Goal: Task Accomplishment & Management: Use online tool/utility

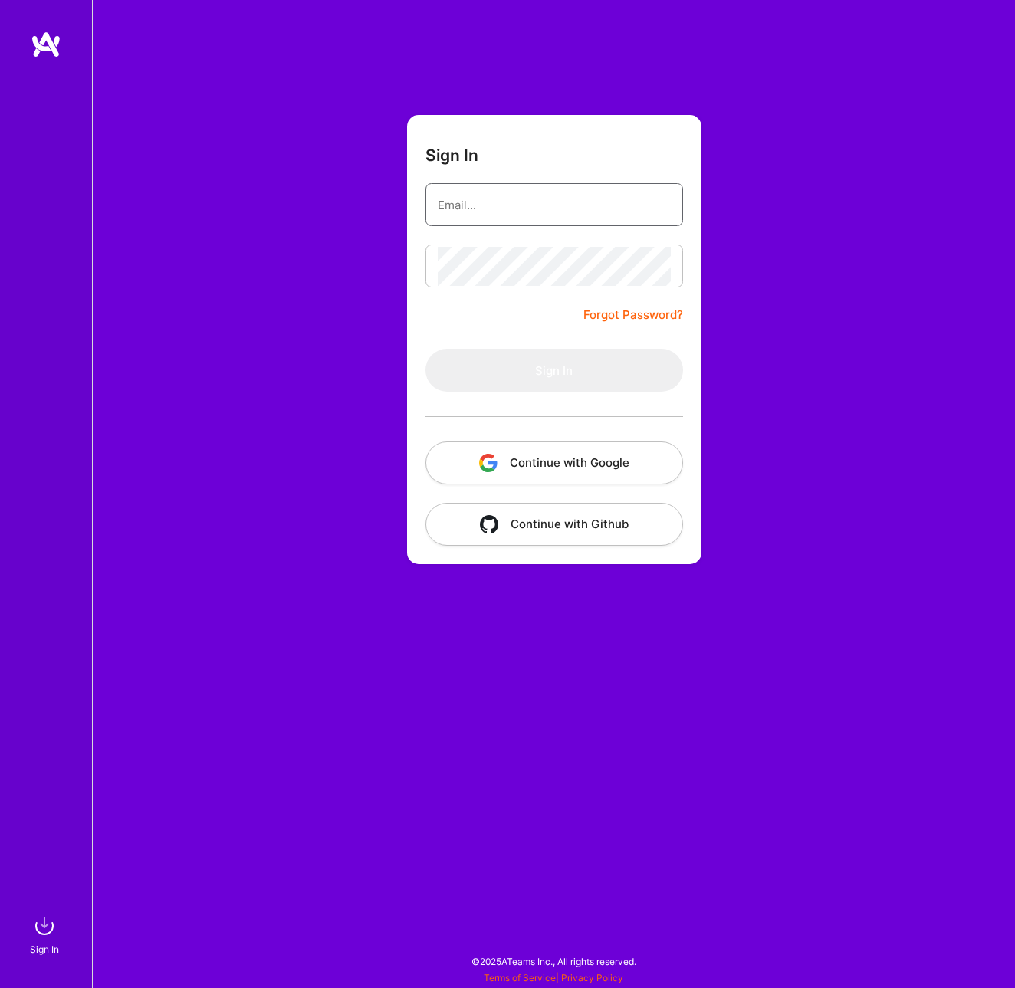
type input "[EMAIL_ADDRESS][DOMAIN_NAME]"
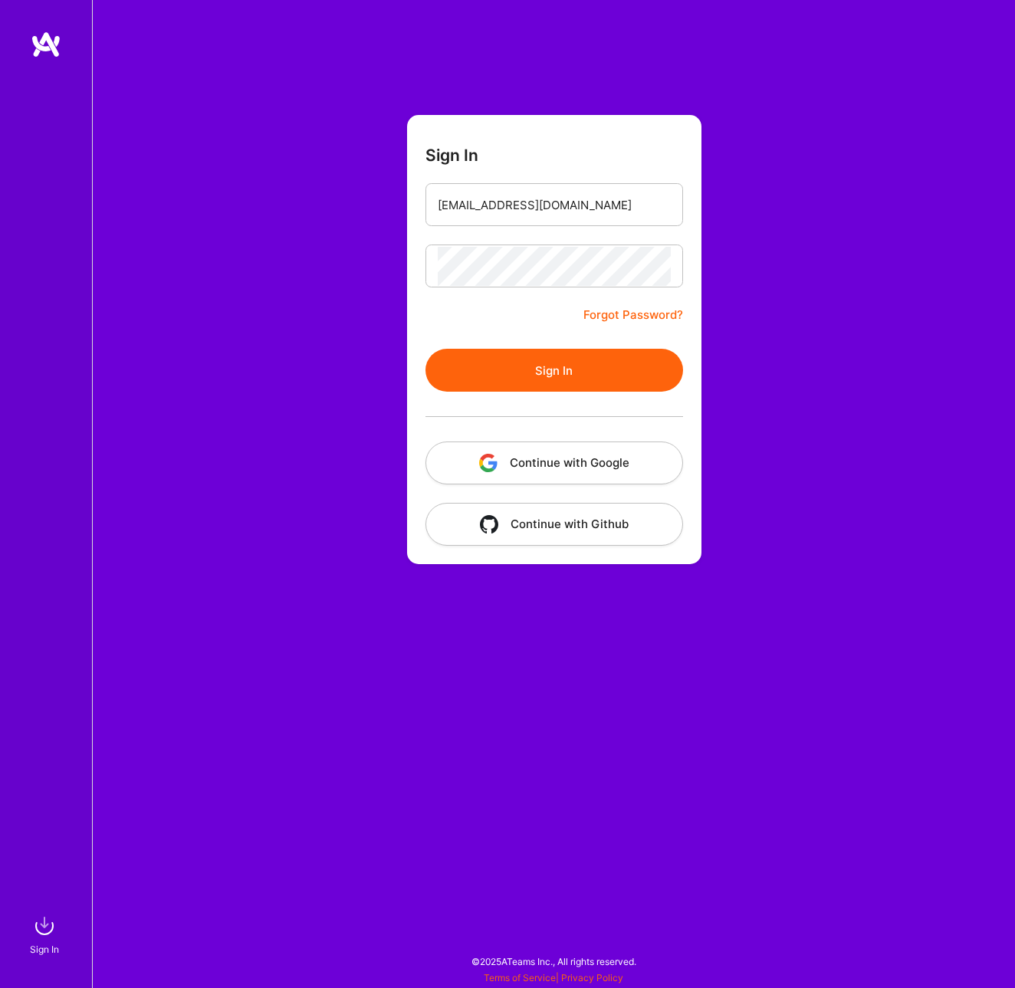
click at [544, 377] on button "Sign In" at bounding box center [554, 370] width 258 height 43
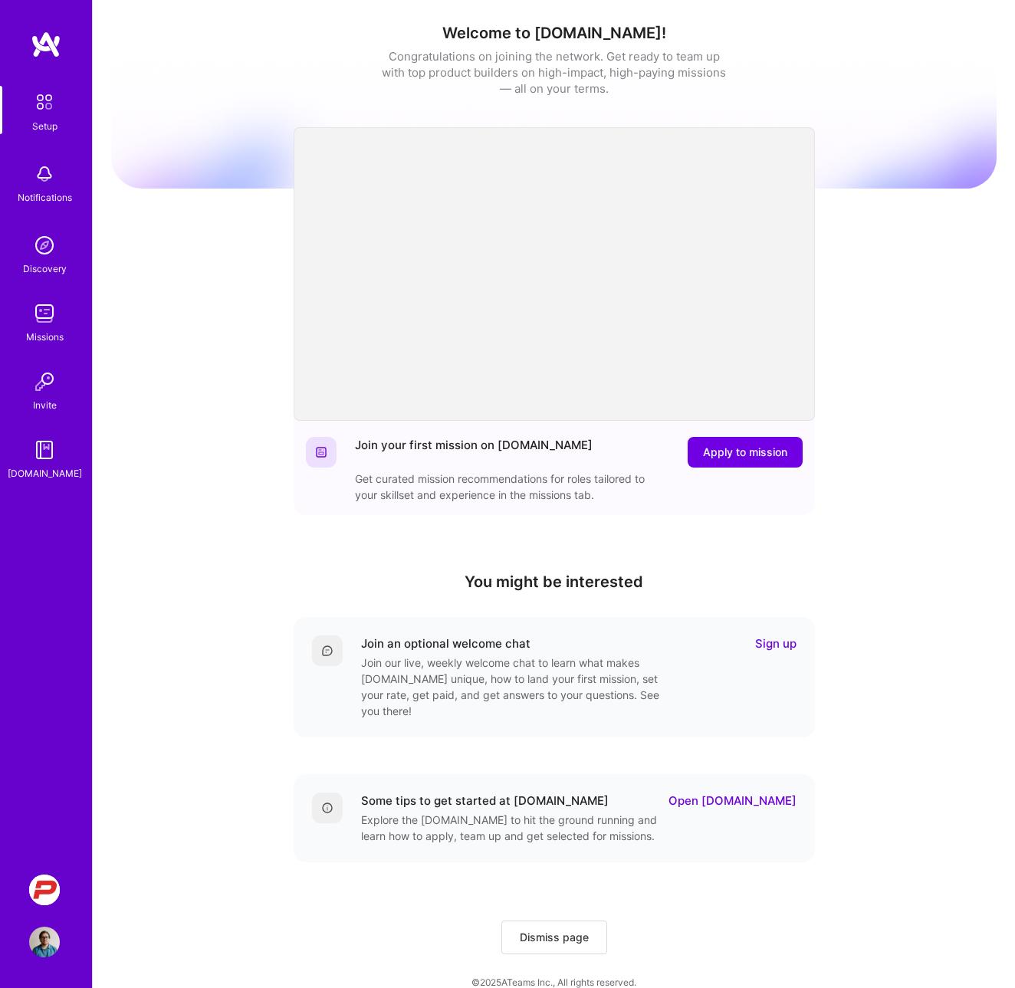
click at [43, 876] on img at bounding box center [44, 890] width 31 height 31
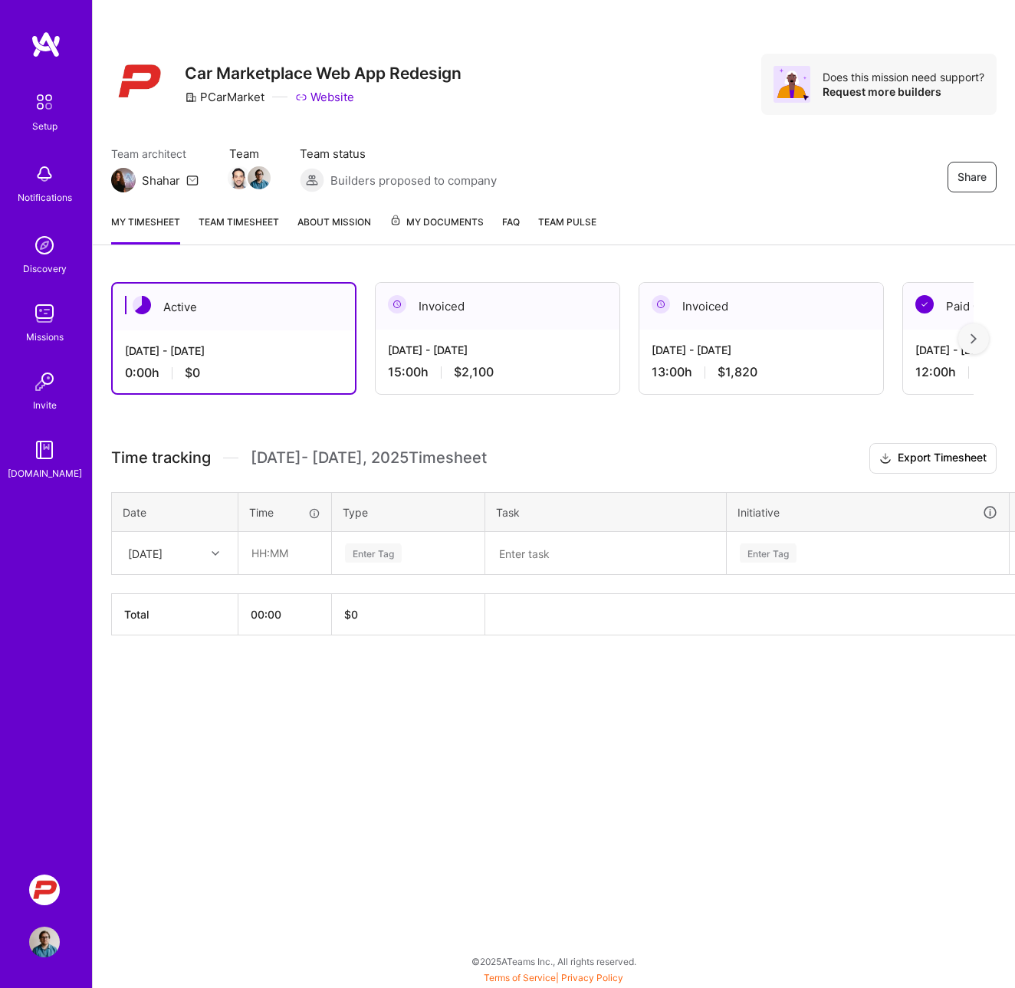
click at [478, 363] on div "[DATE] - [DATE] 15:00 h $2,100" at bounding box center [498, 361] width 244 height 63
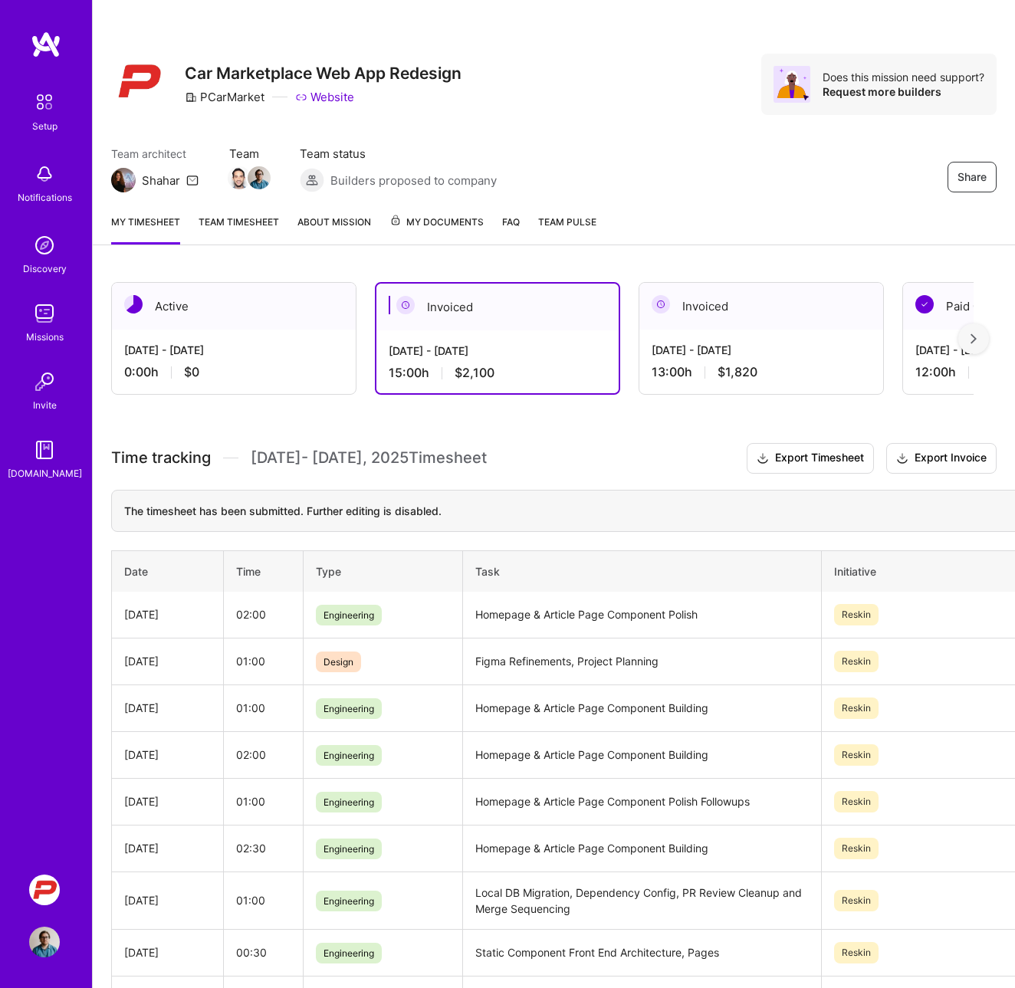
click at [725, 366] on span "$1,820" at bounding box center [738, 372] width 40 height 16
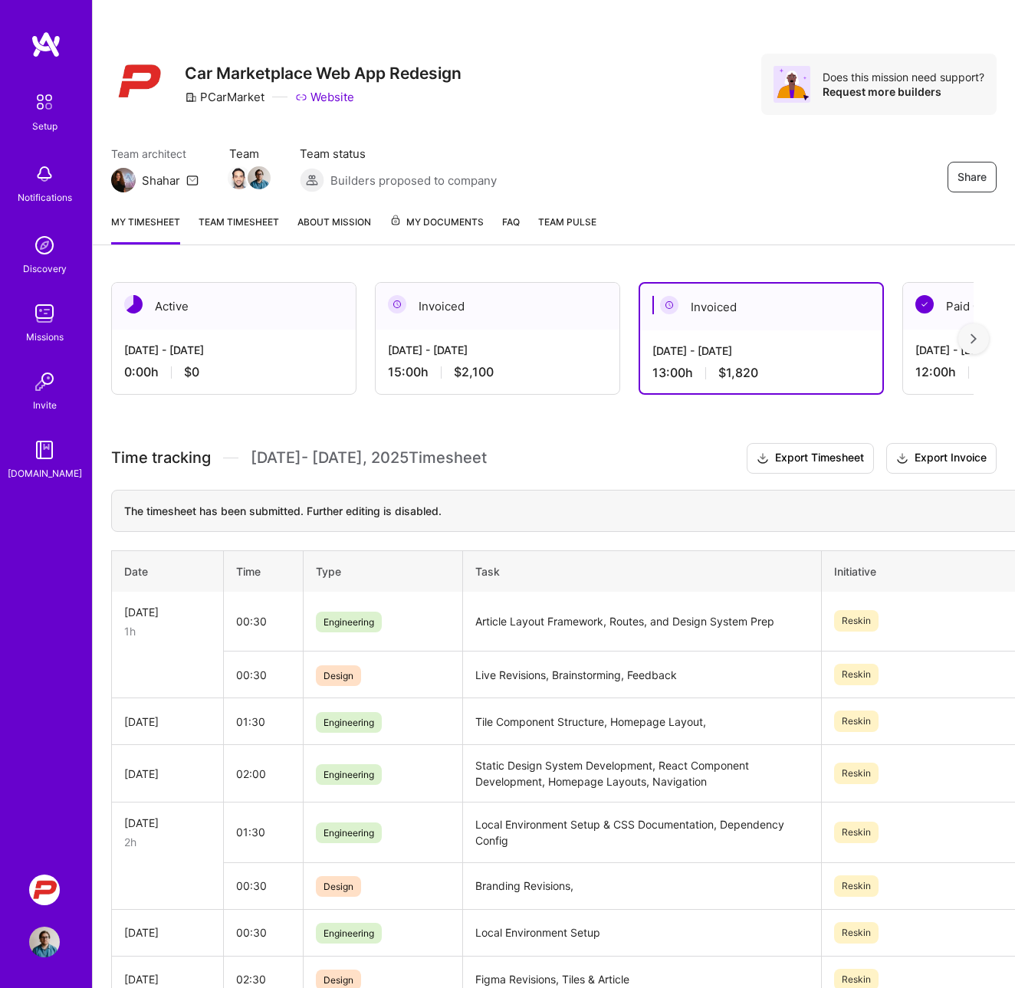
click at [974, 337] on img at bounding box center [974, 338] width 6 height 11
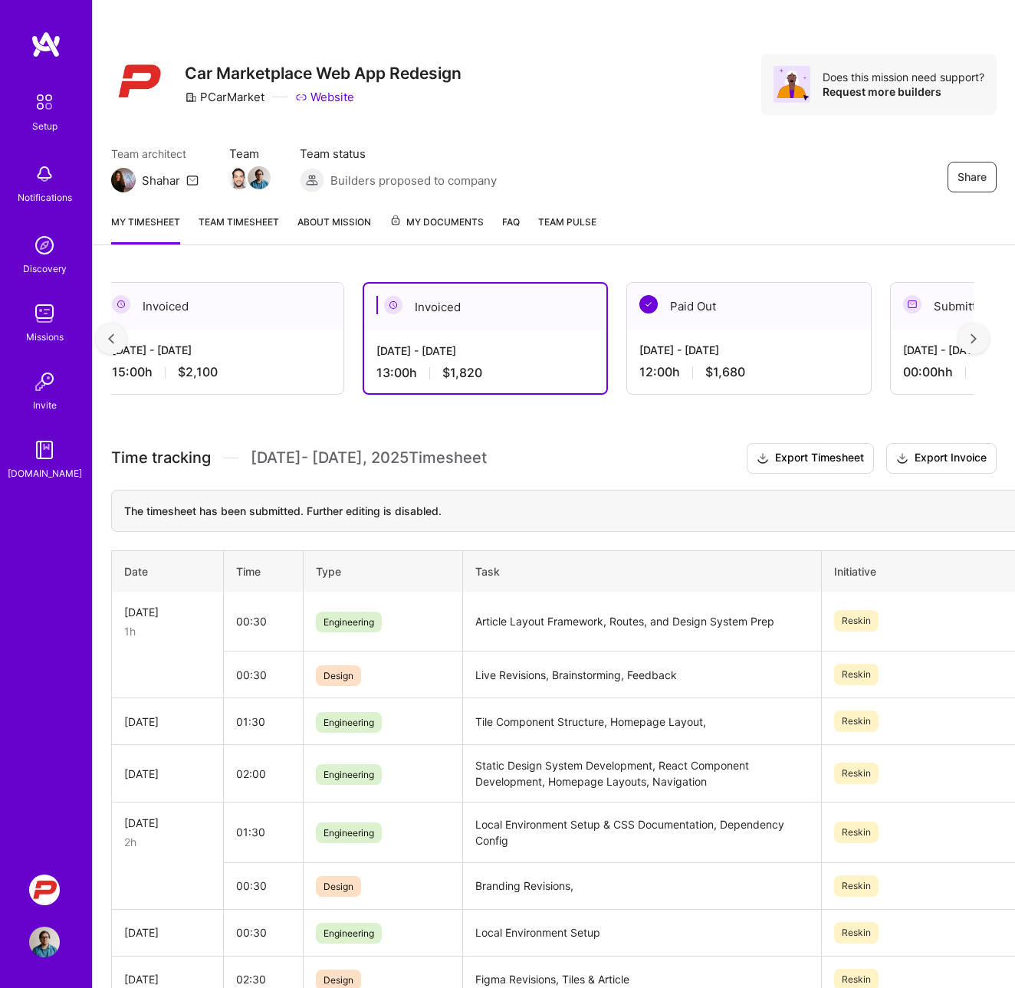
click at [974, 337] on img at bounding box center [974, 338] width 6 height 11
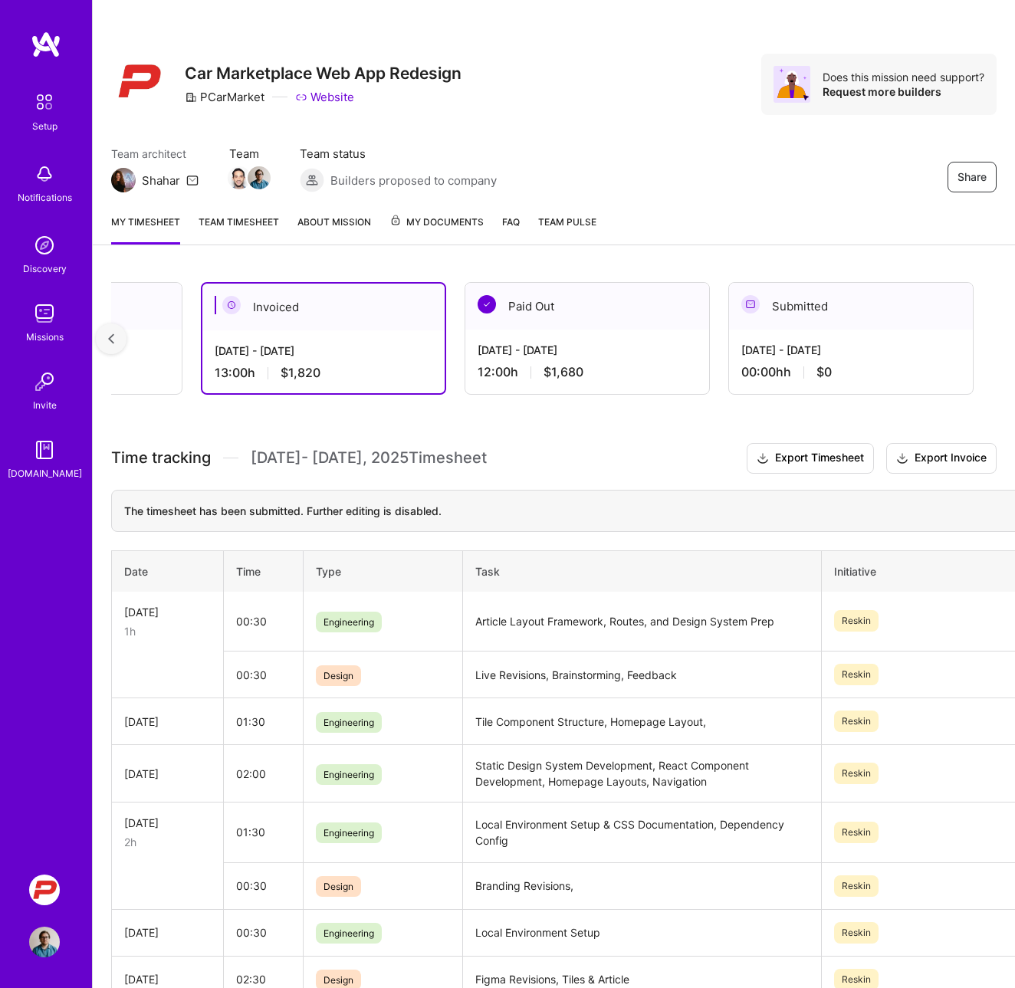
click at [654, 370] on div "12:00 h $1,680" at bounding box center [587, 372] width 219 height 16
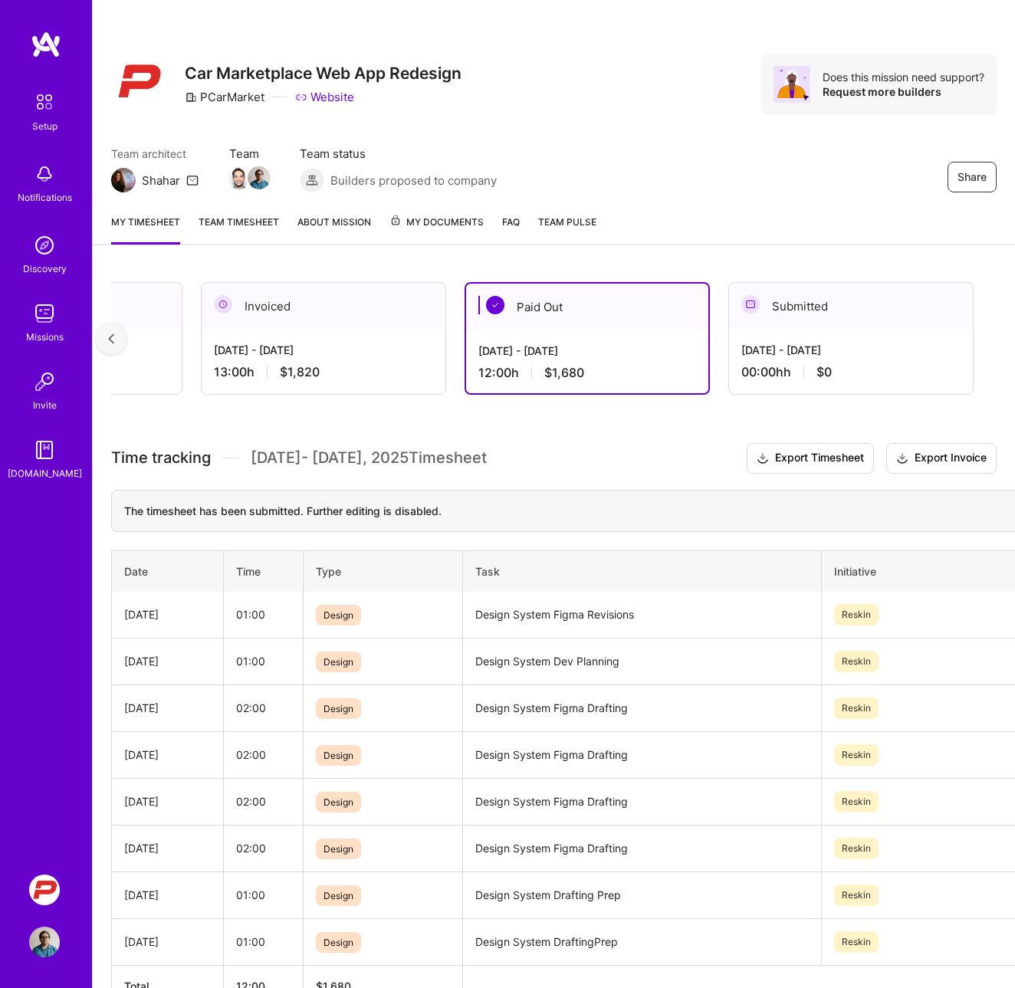
click at [124, 334] on div at bounding box center [111, 339] width 31 height 31
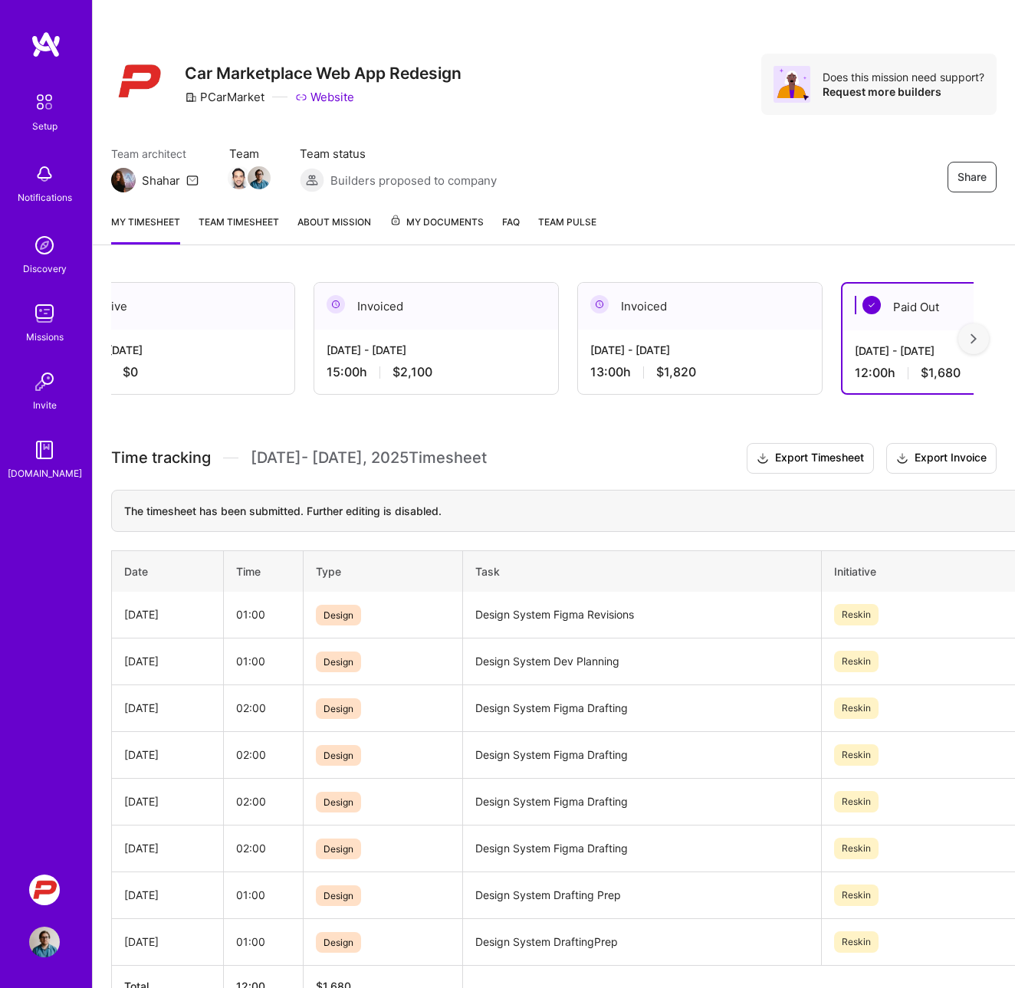
scroll to position [0, 0]
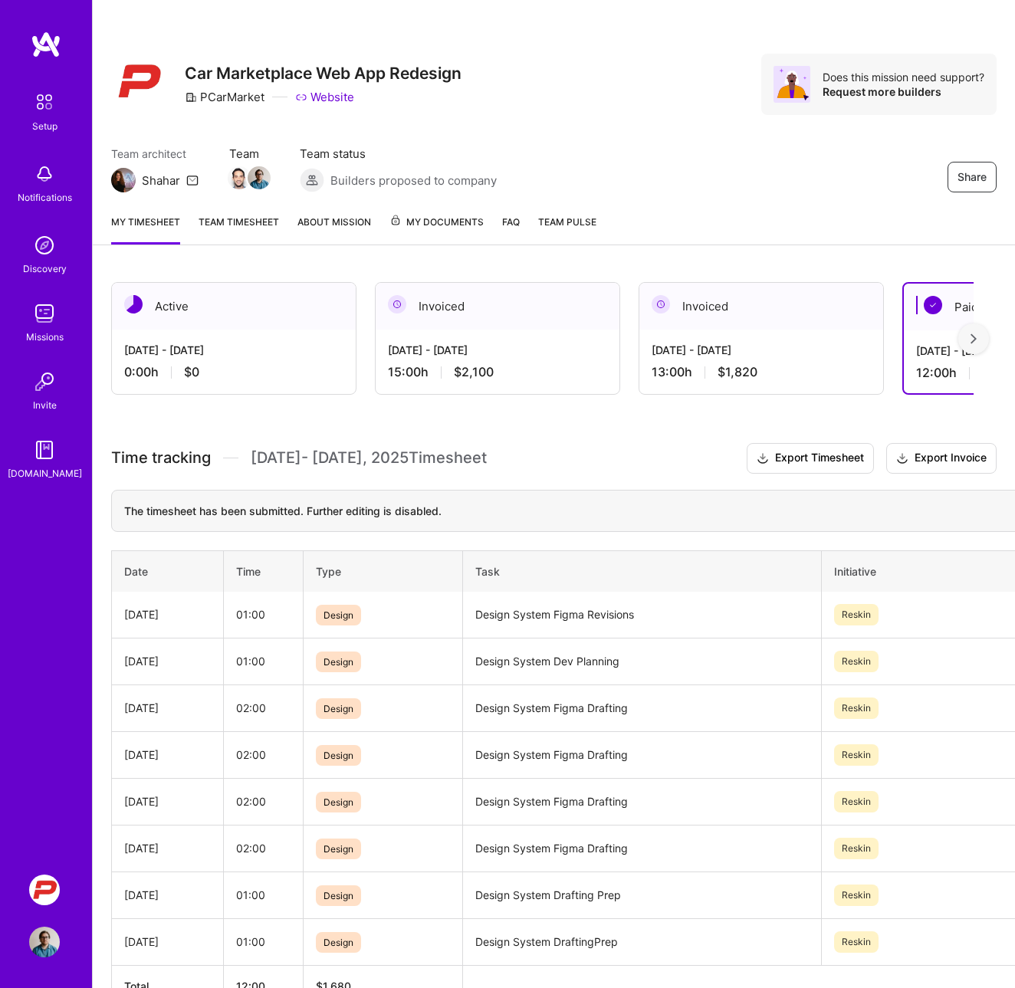
click at [695, 353] on div "[DATE] - [DATE]" at bounding box center [761, 350] width 219 height 16
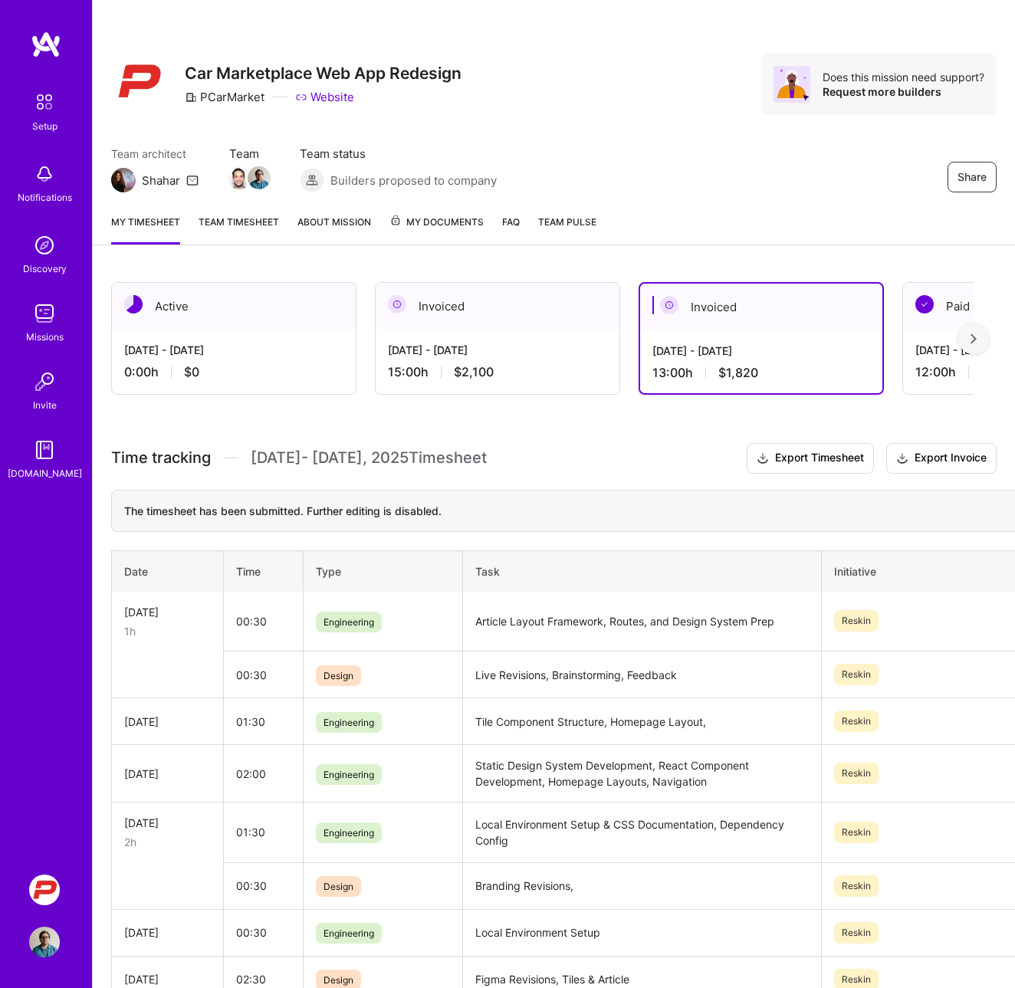
click at [524, 348] on div "[DATE] - [DATE]" at bounding box center [497, 350] width 219 height 16
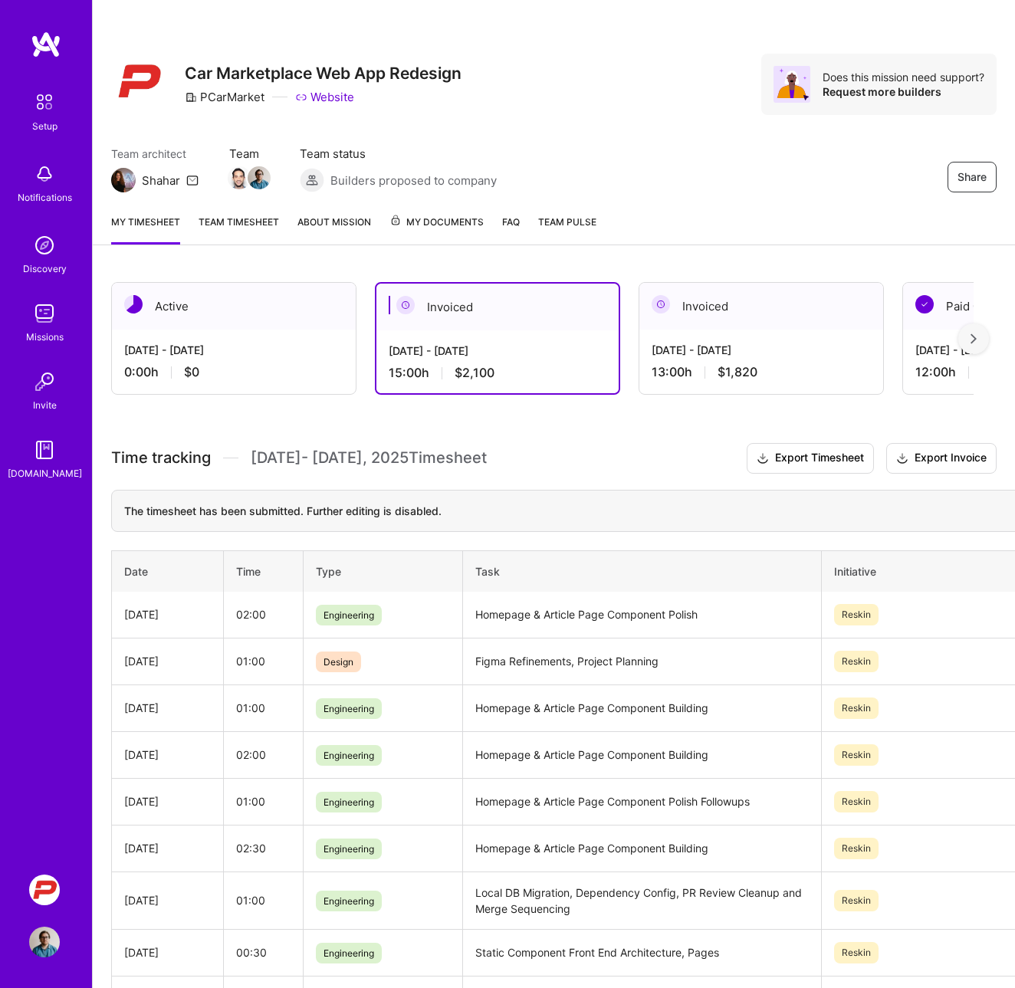
click at [225, 341] on div "[DATE] - [DATE] 0:00 h $0" at bounding box center [234, 361] width 244 height 63
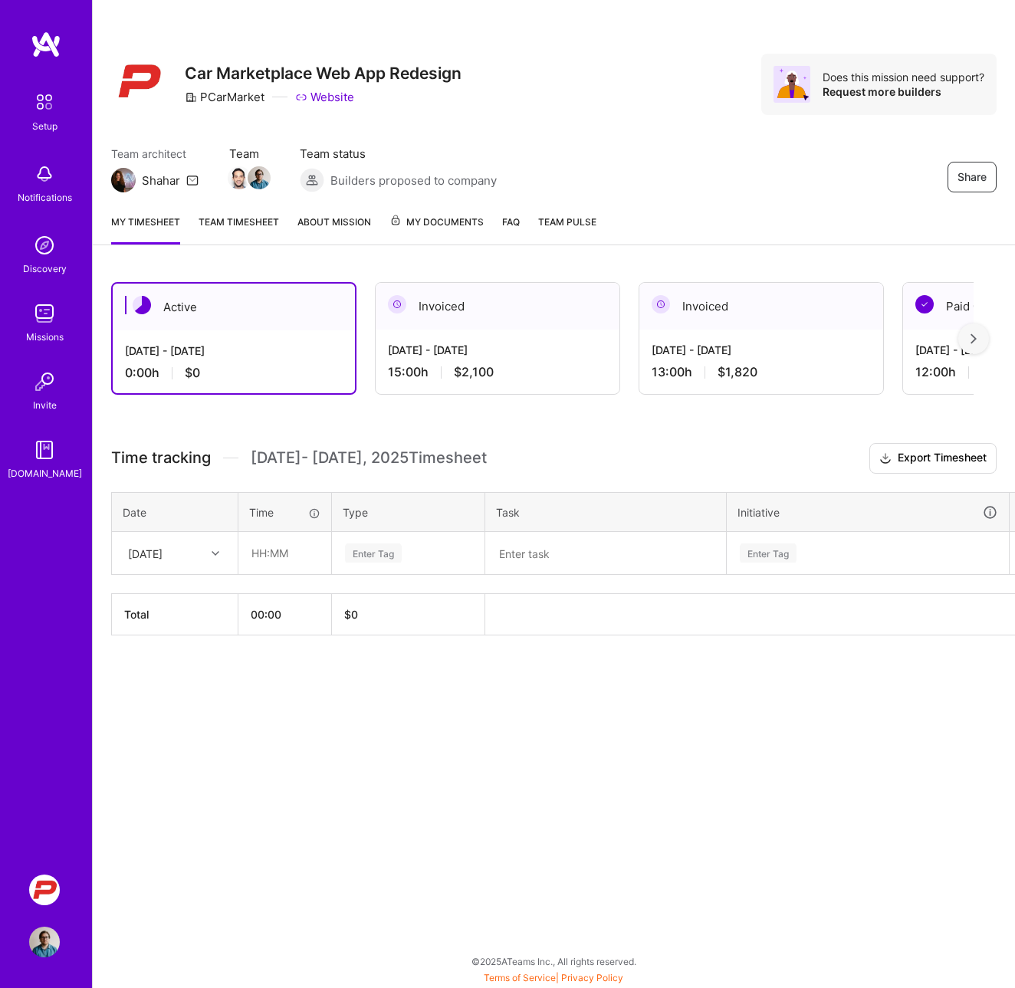
click at [358, 260] on div "Share Car Marketplace Web App Redesign PCarMarket Website Does this mission nee…" at bounding box center [553, 494] width 923 height 988
click at [238, 42] on div "Share Car Marketplace Web App Redesign PCarMarket Website Does this mission nee…" at bounding box center [554, 101] width 922 height 202
click at [481, 349] on div "[DATE] - [DATE]" at bounding box center [497, 350] width 219 height 16
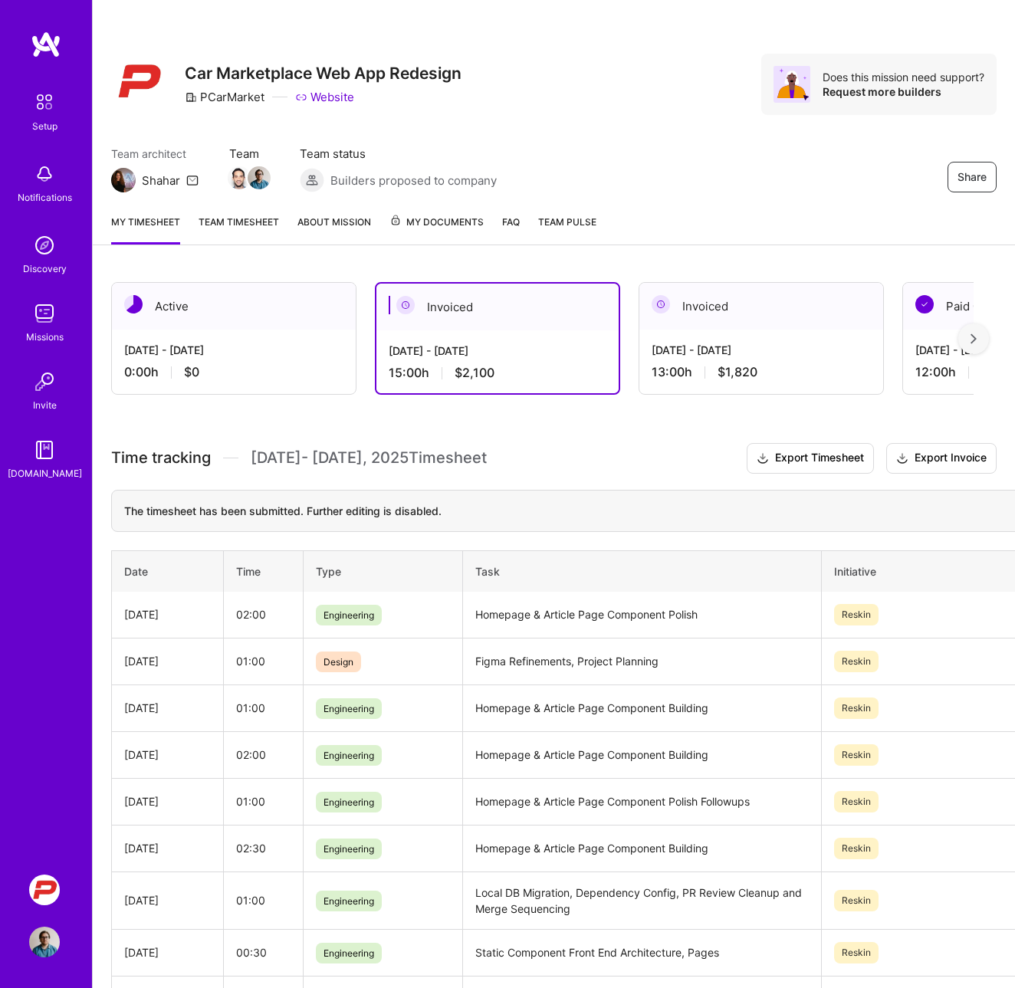
click at [308, 363] on div "[DATE] - [DATE] 0:00 h $0" at bounding box center [234, 361] width 244 height 63
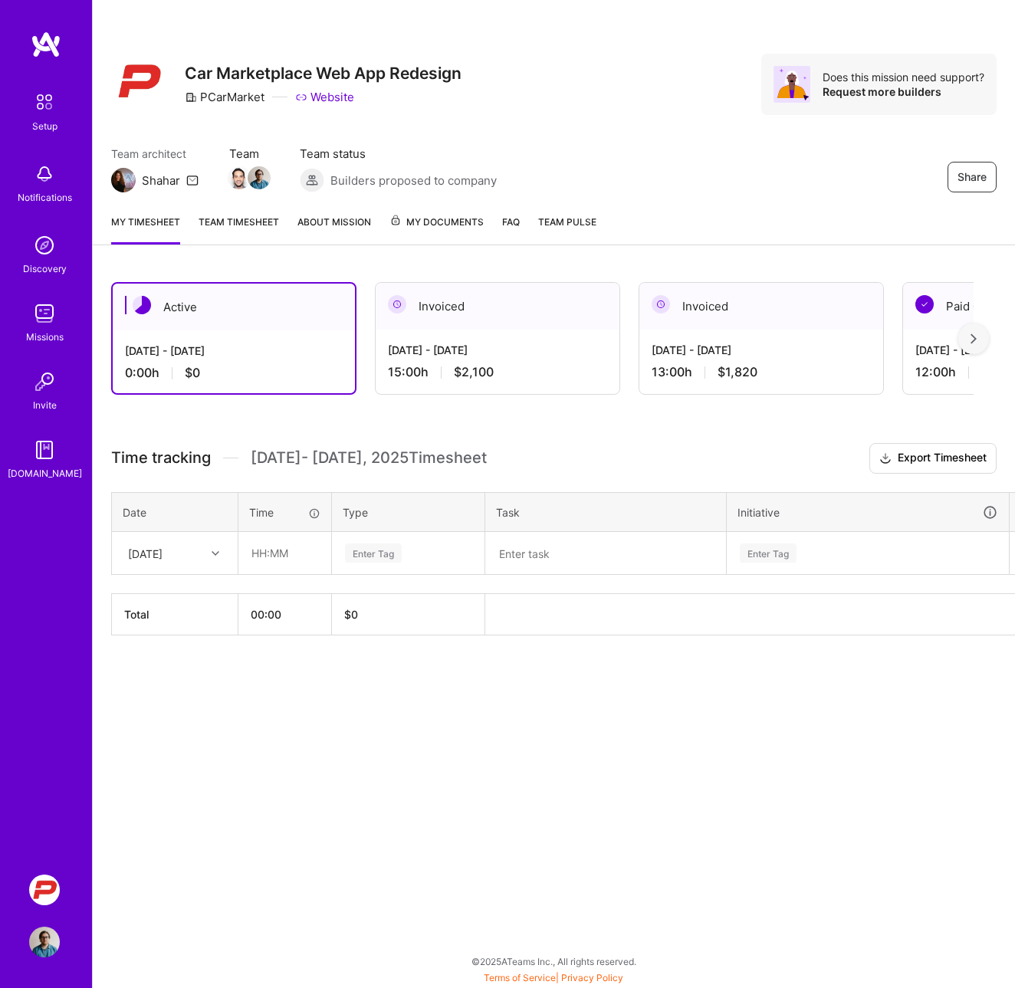
click at [175, 545] on div "[DATE]" at bounding box center [162, 552] width 85 height 25
click at [165, 773] on div "[DATE]" at bounding box center [175, 764] width 124 height 28
click at [272, 555] on input "text" at bounding box center [284, 553] width 91 height 41
click at [340, 793] on div "Share Car Marketplace Web App Redesign PCarMarket Website Does this mission nee…" at bounding box center [553, 494] width 923 height 988
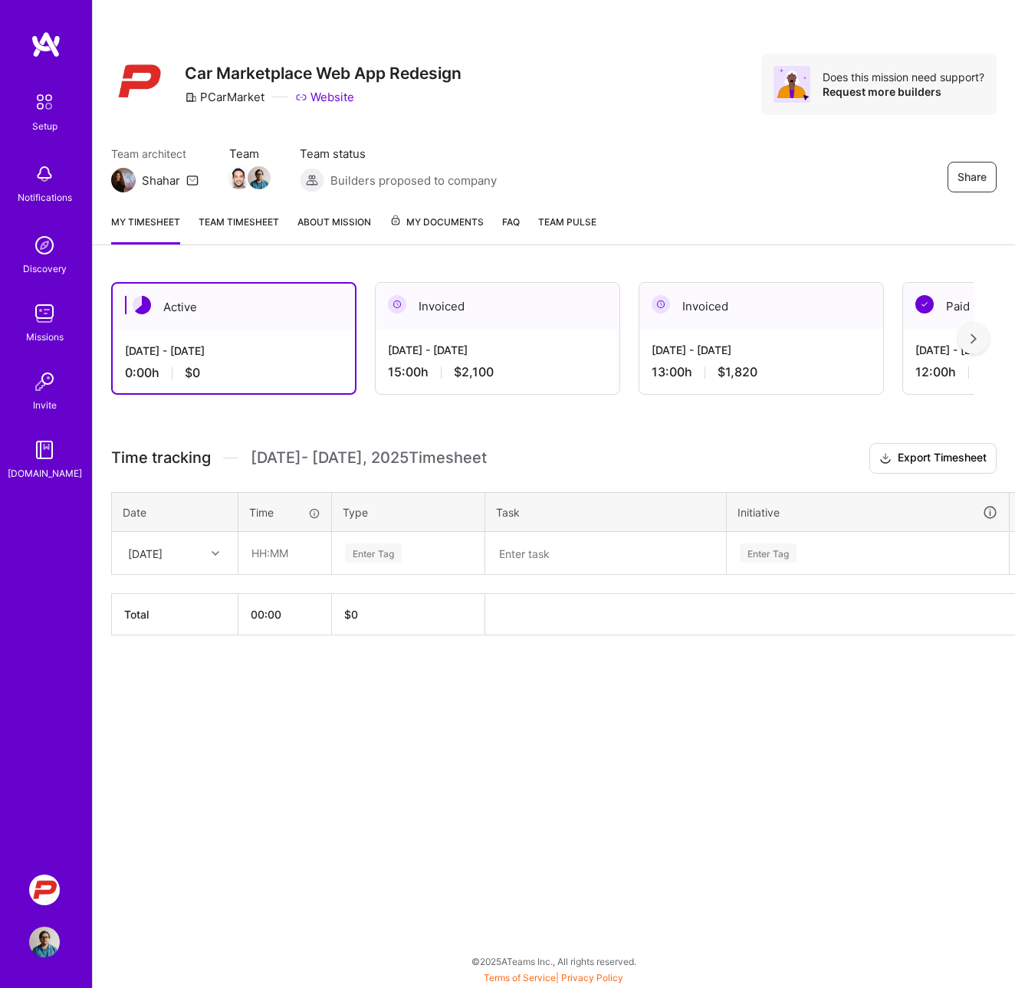
click at [219, 553] on div at bounding box center [217, 554] width 24 height 20
click at [171, 627] on div "[DATE]" at bounding box center [175, 622] width 124 height 28
click at [271, 732] on div "Share Car Marketplace Web App Redesign PCarMarket Website Does this mission nee…" at bounding box center [553, 494] width 923 height 988
click at [264, 557] on input "text" at bounding box center [284, 553] width 91 height 41
click at [327, 760] on div "Share Car Marketplace Web App Redesign PCarMarket Website Does this mission nee…" at bounding box center [553, 494] width 923 height 988
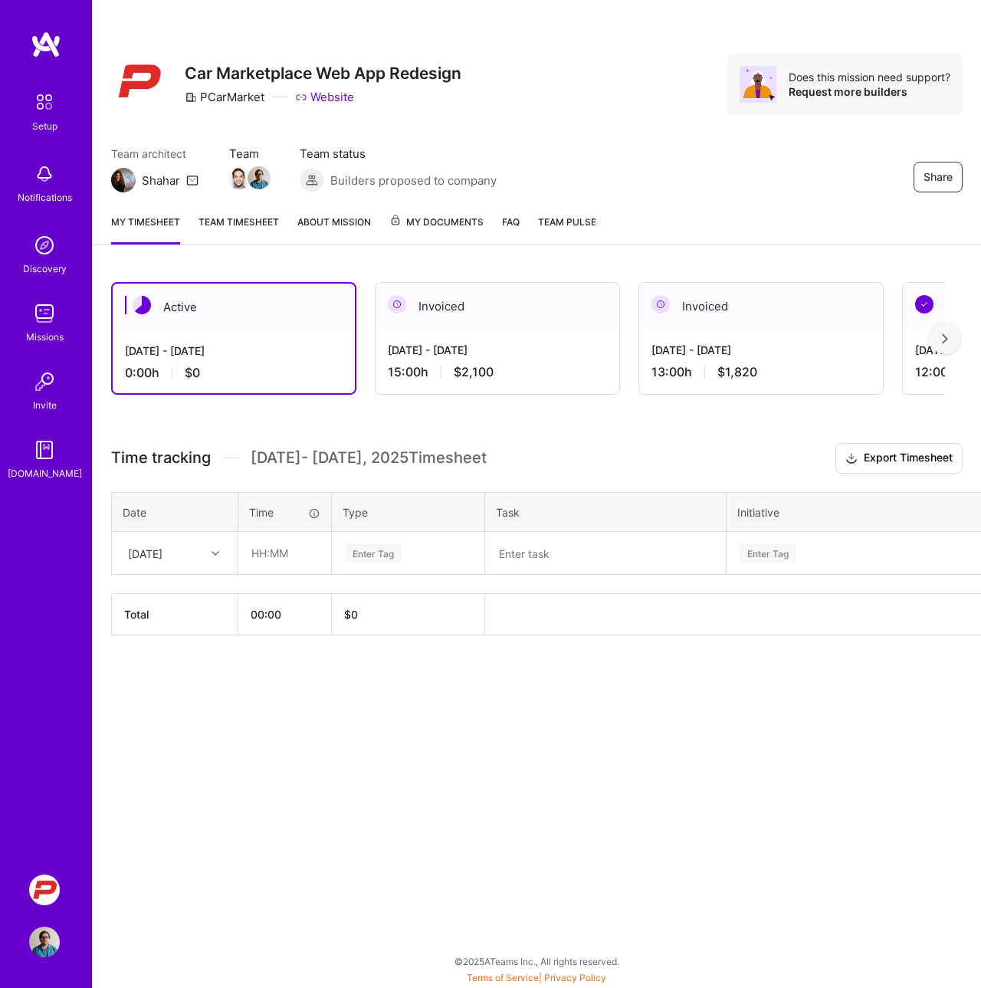
click at [632, 154] on div "Team architect Shahar Team Team status Builders proposed to company Share" at bounding box center [537, 169] width 852 height 47
